Goal: Check status: Check status

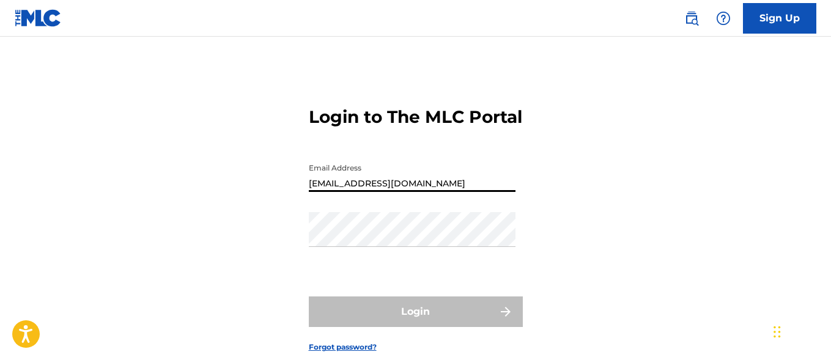
type input "[EMAIL_ADDRESS][DOMAIN_NAME]"
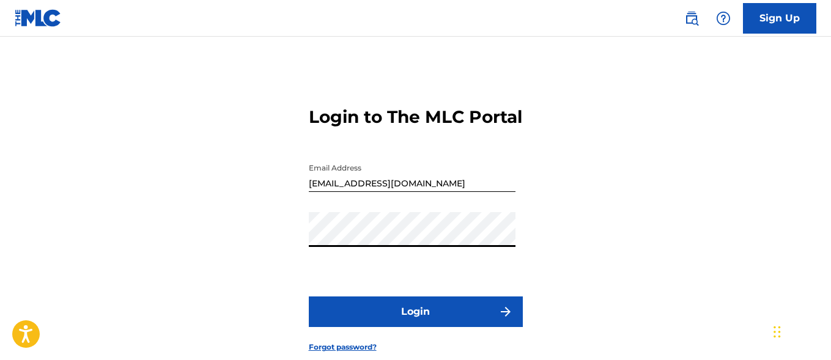
click at [415, 327] on button "Login" at bounding box center [416, 312] width 214 height 31
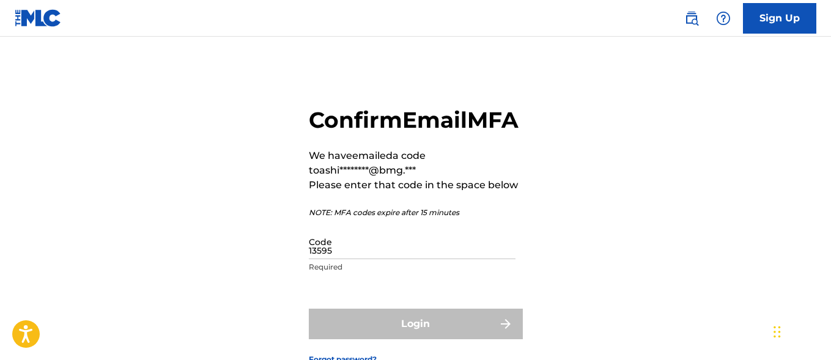
type input "135957"
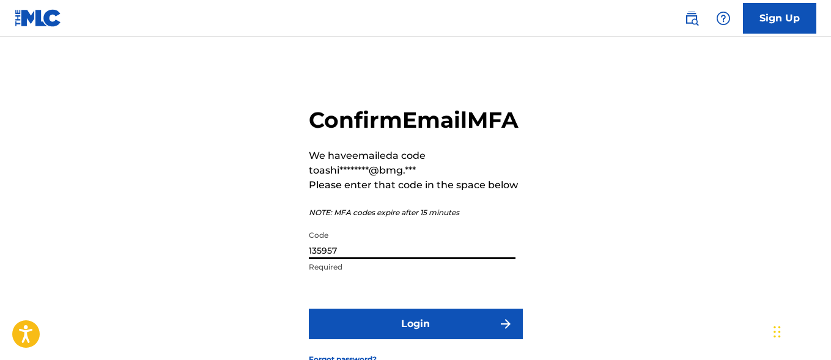
scroll to position [111, 0]
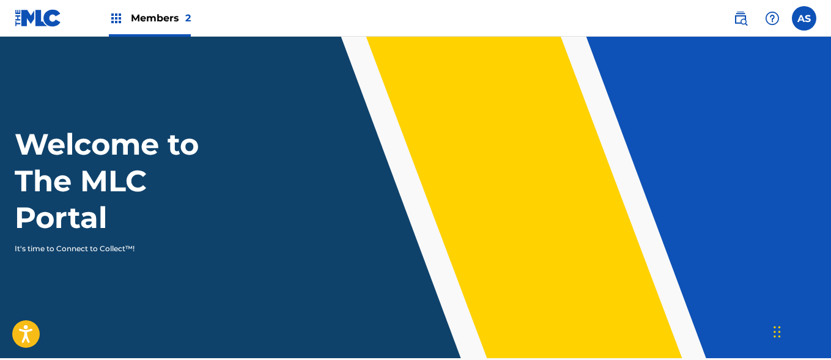
click at [116, 18] on img at bounding box center [116, 18] width 15 height 15
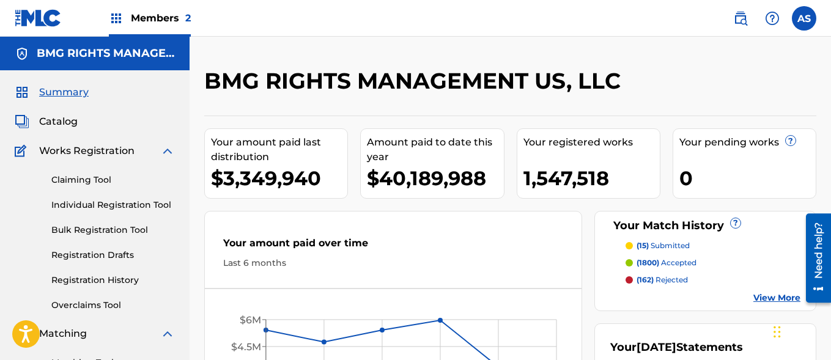
scroll to position [265, 0]
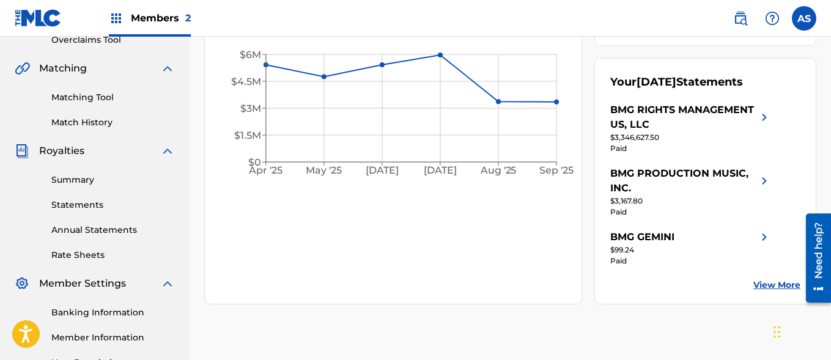
click at [113, 180] on link "Summary" at bounding box center [113, 180] width 124 height 13
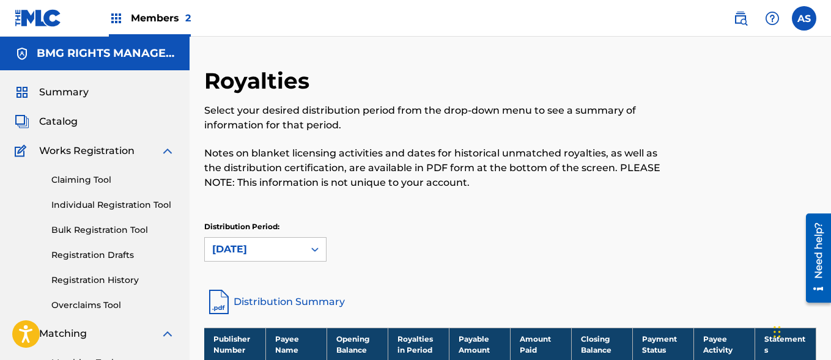
click at [116, 18] on img at bounding box center [116, 18] width 15 height 15
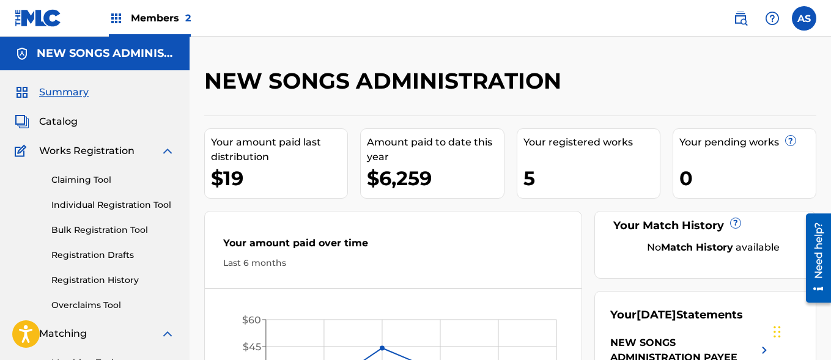
scroll to position [265, 0]
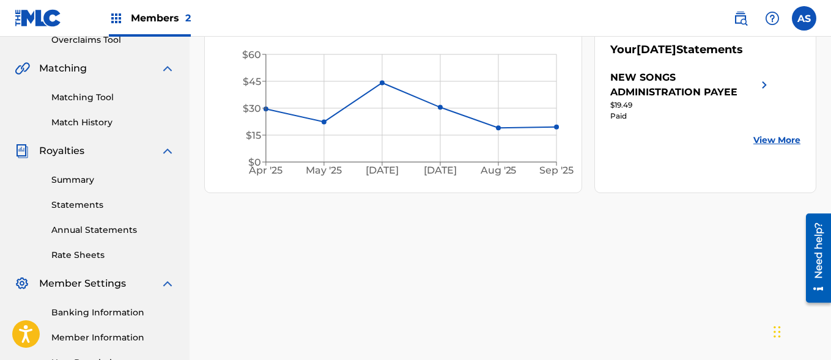
click at [113, 180] on link "Summary" at bounding box center [113, 180] width 124 height 13
